Goal: Book appointment/travel/reservation

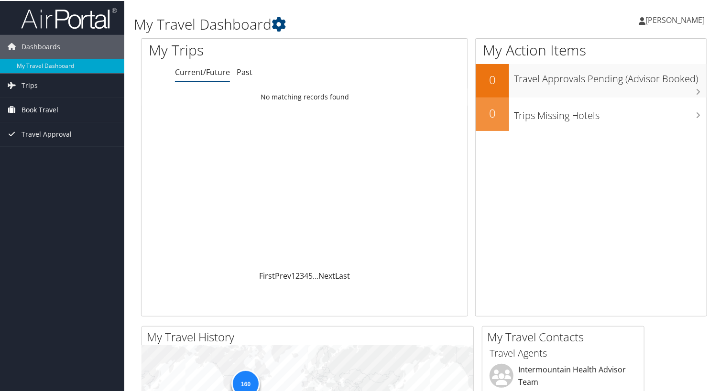
click at [34, 107] on span "Book Travel" at bounding box center [40, 109] width 37 height 24
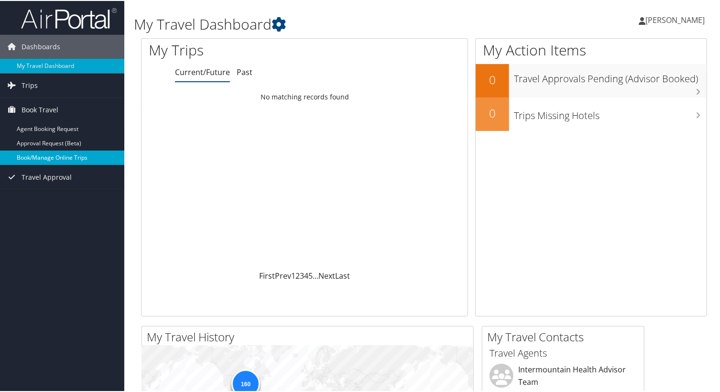
click at [63, 152] on link "Book/Manage Online Trips" at bounding box center [62, 157] width 124 height 14
